Goal: Navigation & Orientation: Find specific page/section

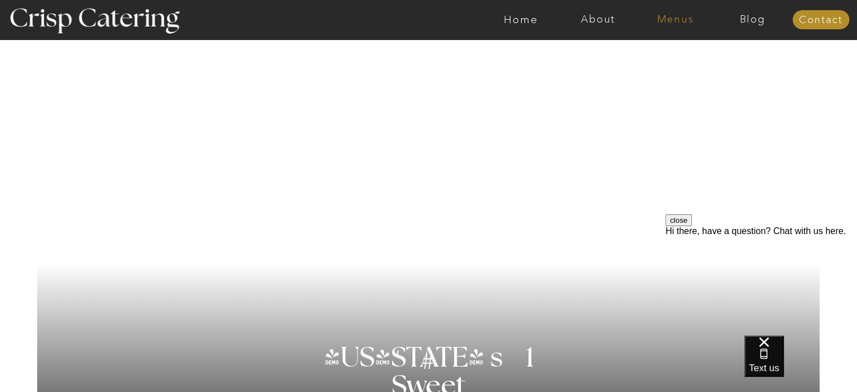
click at [670, 23] on nav "Menus" at bounding box center [675, 19] width 77 height 11
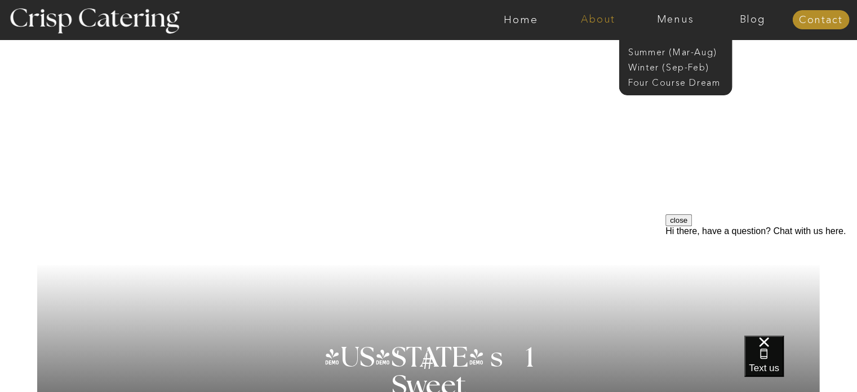
click at [596, 25] on nav "About" at bounding box center [598, 19] width 77 height 11
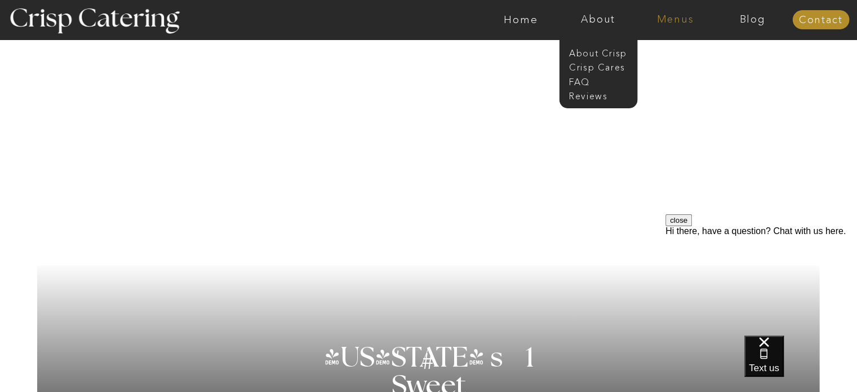
click at [676, 25] on nav "Menus" at bounding box center [675, 19] width 77 height 11
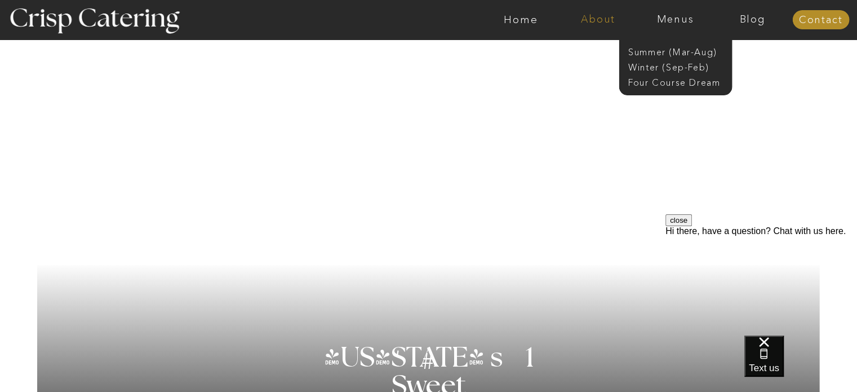
click at [594, 15] on nav "About" at bounding box center [598, 19] width 77 height 11
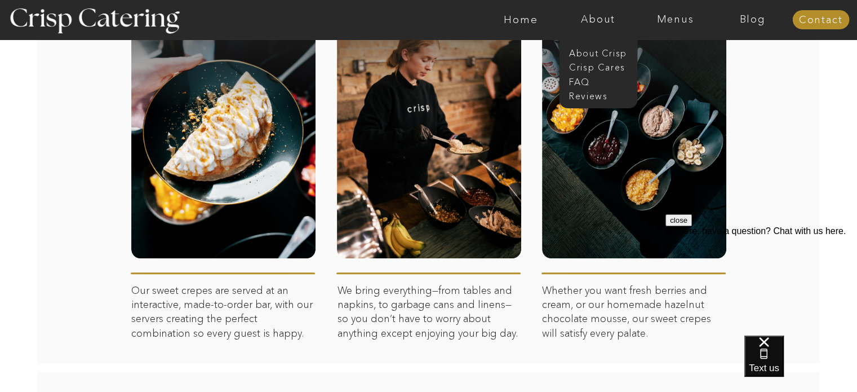
scroll to position [580, 0]
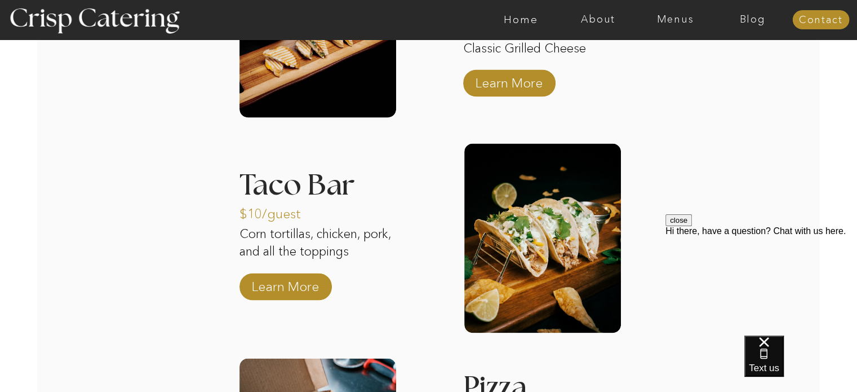
scroll to position [1672, 0]
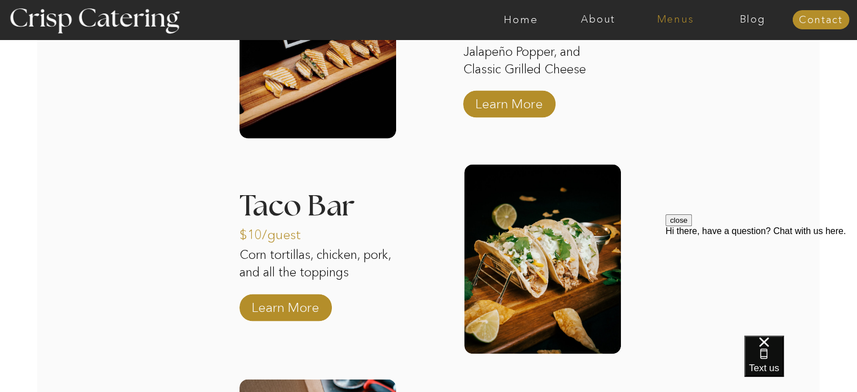
click at [670, 17] on nav "Menus" at bounding box center [675, 19] width 77 height 11
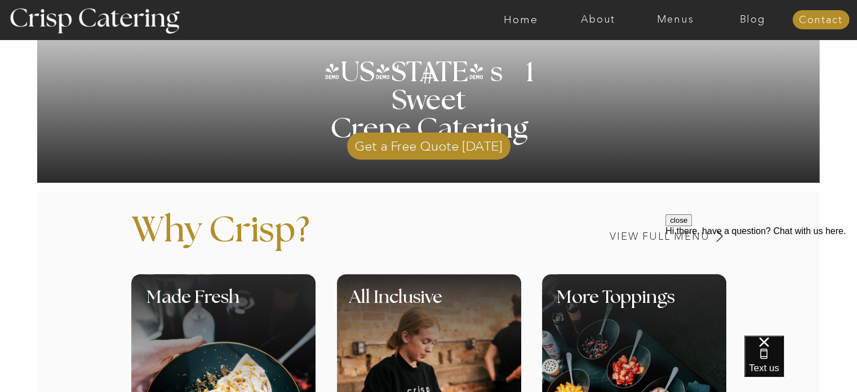
scroll to position [17, 0]
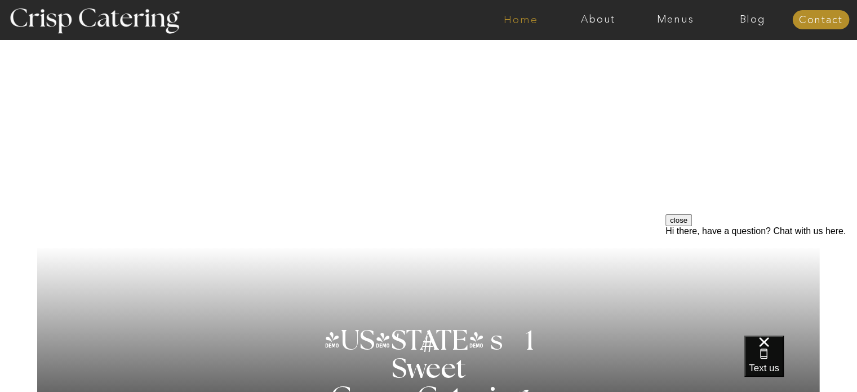
click at [512, 24] on nav "Home" at bounding box center [521, 19] width 77 height 11
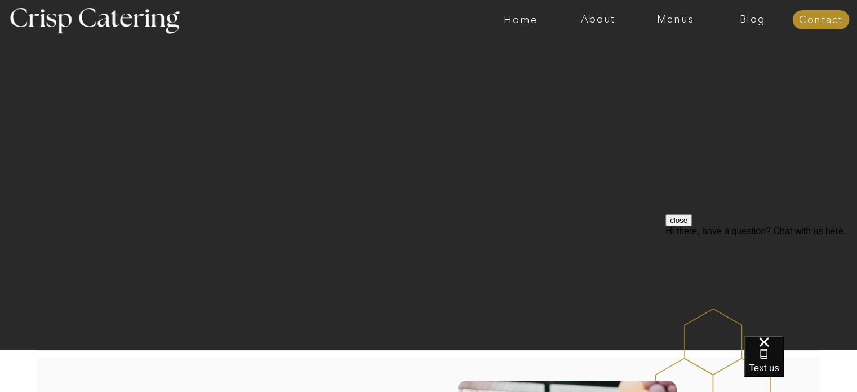
drag, startPoint x: 855, startPoint y: 28, endPoint x: 835, endPoint y: 143, distance: 116.1
click at [849, 8] on div at bounding box center [473, 19] width 1788 height 39
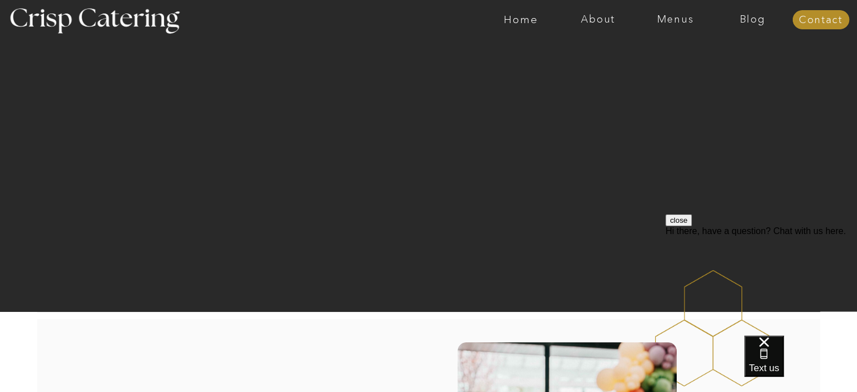
scroll to position [42, 0]
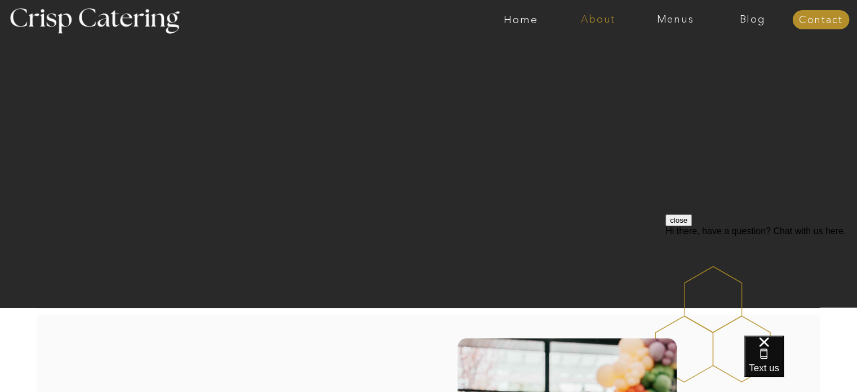
click at [593, 15] on nav "About" at bounding box center [598, 19] width 77 height 11
click at [667, 24] on nav "Menus" at bounding box center [675, 19] width 77 height 11
click at [640, 70] on nav "Winter (Sep-Feb)" at bounding box center [675, 66] width 92 height 11
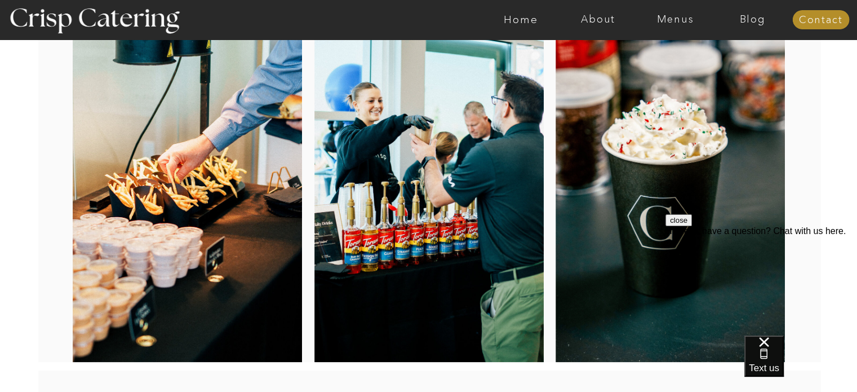
scroll to position [151, 0]
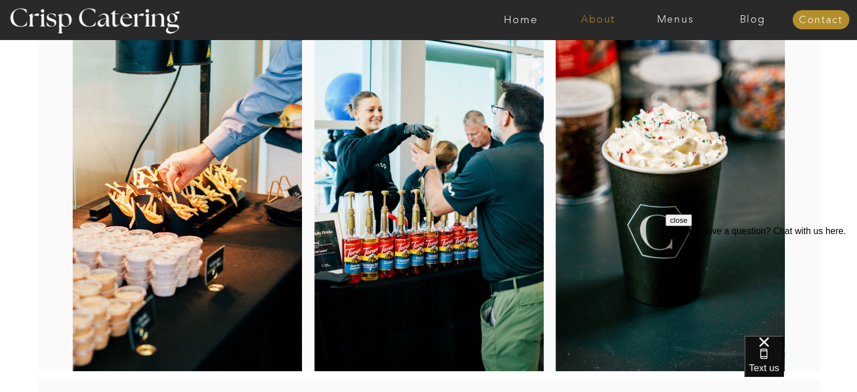
click at [585, 19] on nav "About" at bounding box center [598, 19] width 77 height 11
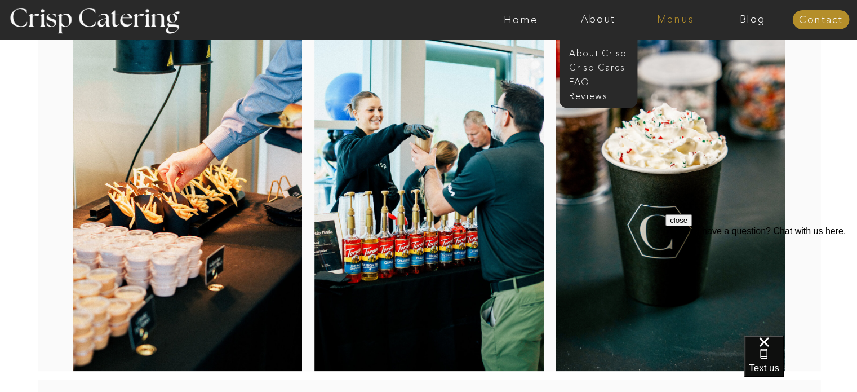
click at [655, 22] on nav "Menus" at bounding box center [675, 19] width 77 height 11
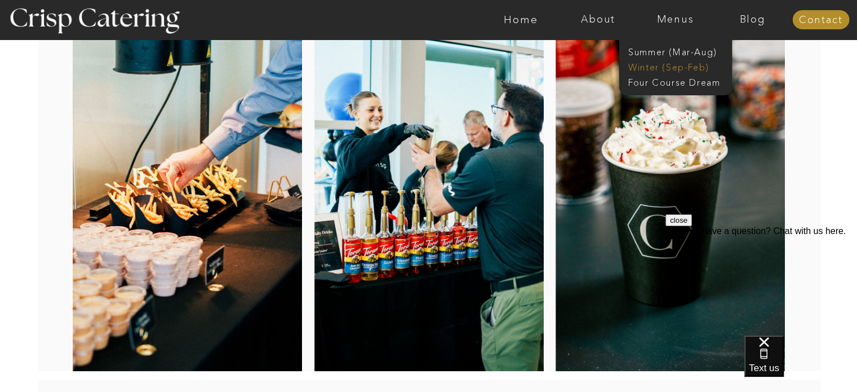
click at [693, 71] on nav "Winter (Sep-Feb)" at bounding box center [675, 66] width 92 height 11
click at [661, 70] on nav "Winter (Sep-Feb)" at bounding box center [675, 66] width 92 height 11
